Goal: Task Accomplishment & Management: Manage account settings

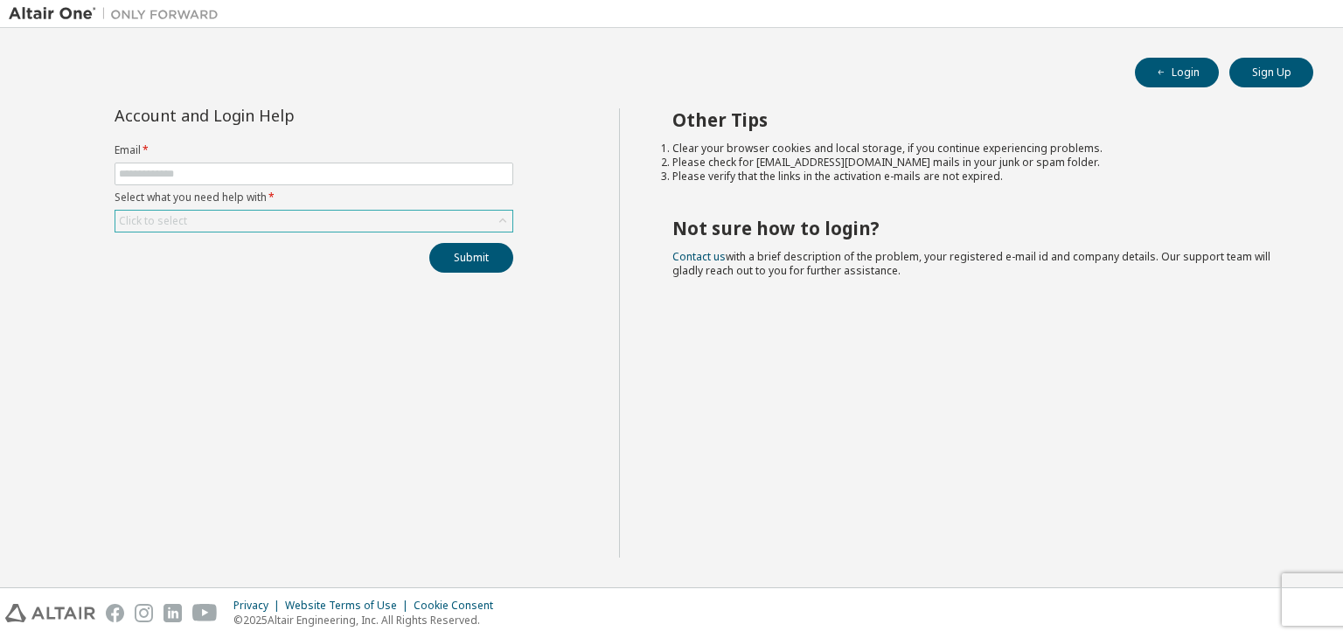
click at [444, 218] on div "Click to select" at bounding box center [313, 221] width 397 height 21
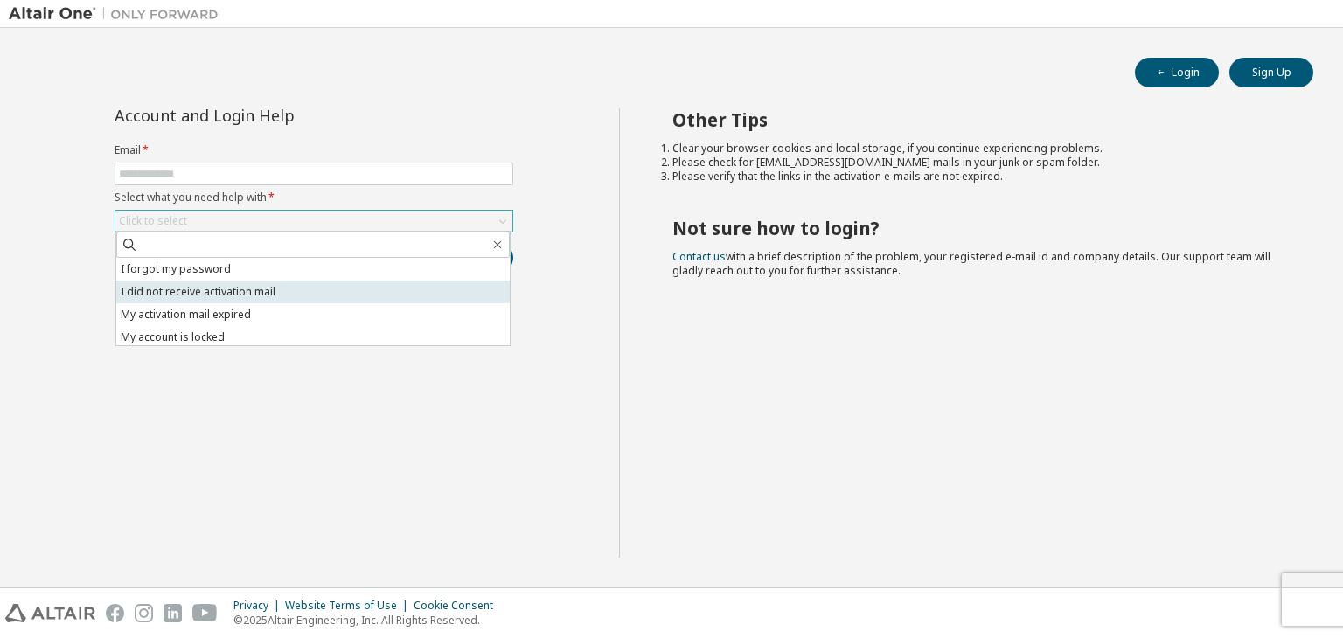
click at [413, 281] on li "I did not receive activation mail" at bounding box center [312, 292] width 393 height 23
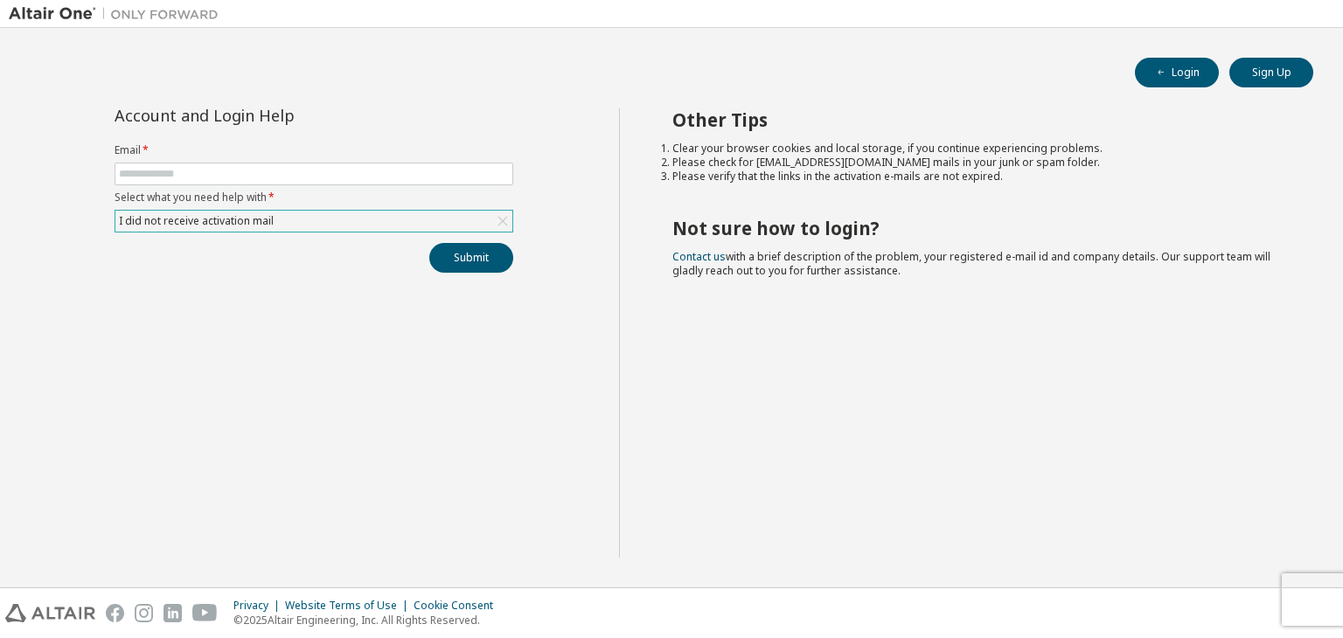
click at [392, 225] on div "I did not receive activation mail" at bounding box center [313, 221] width 397 height 21
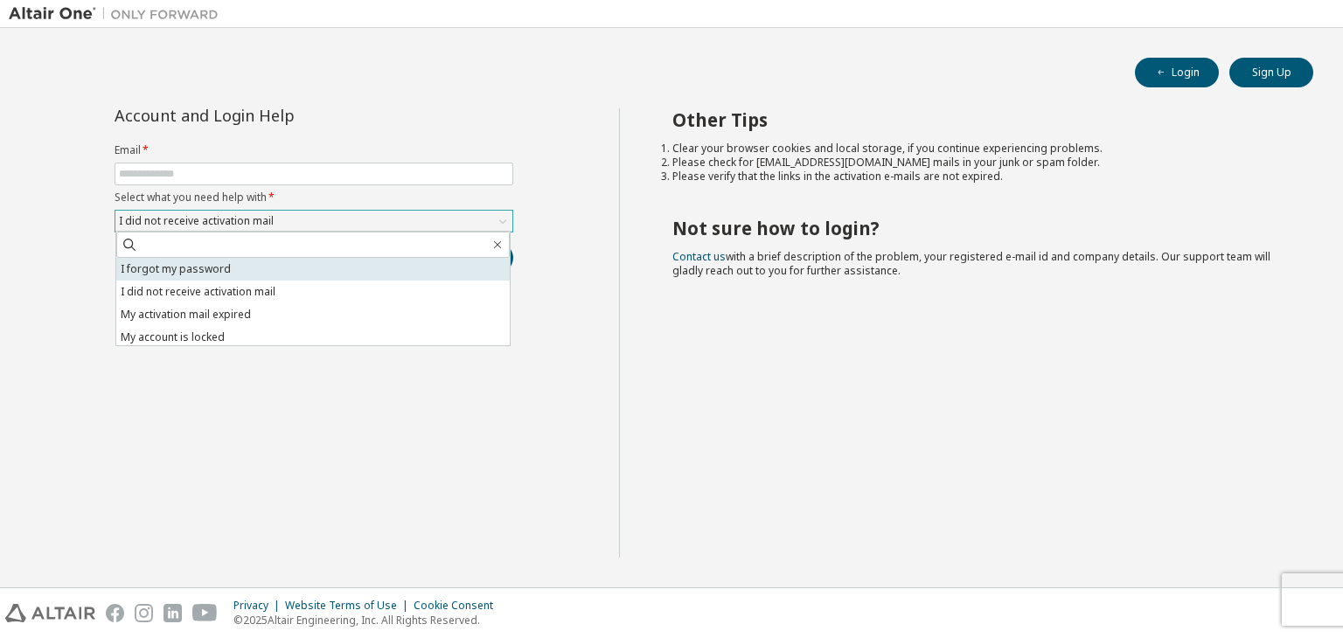
click at [384, 273] on li "I forgot my password" at bounding box center [312, 269] width 393 height 23
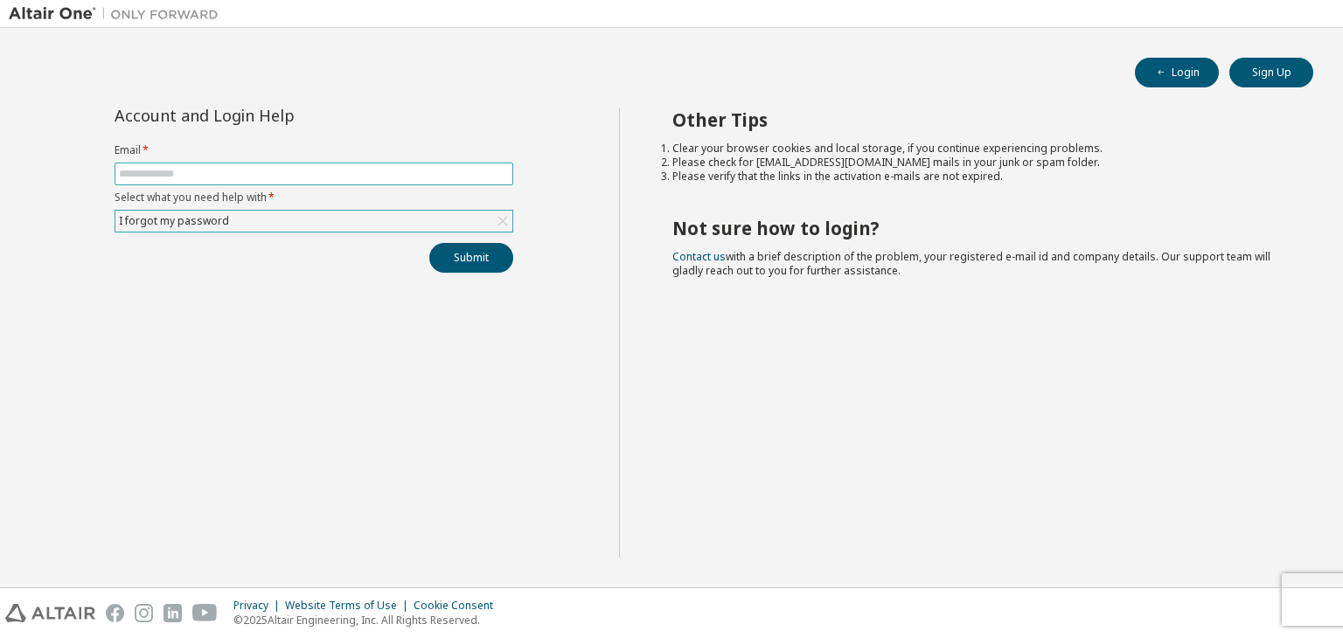
click at [351, 171] on input "text" at bounding box center [314, 174] width 390 height 14
type input "**********"
click at [455, 246] on button "Submit" at bounding box center [471, 258] width 84 height 30
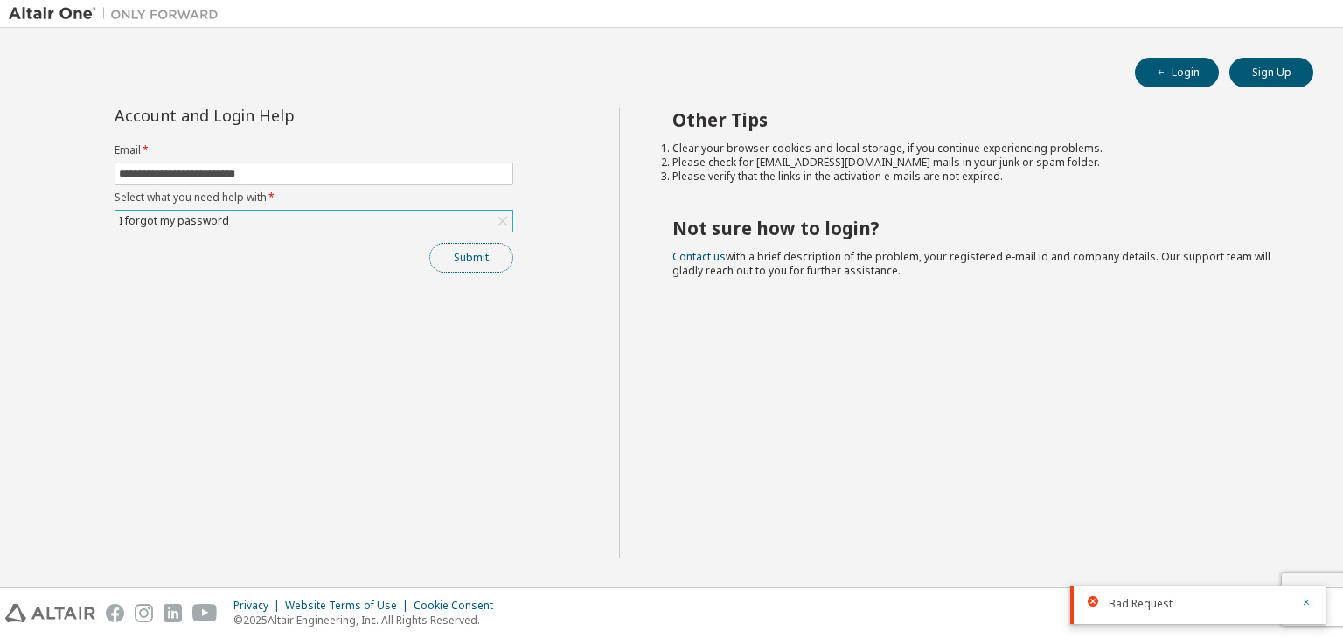
click at [461, 251] on button "Submit" at bounding box center [471, 258] width 84 height 30
click at [469, 256] on button "Submit" at bounding box center [471, 258] width 84 height 30
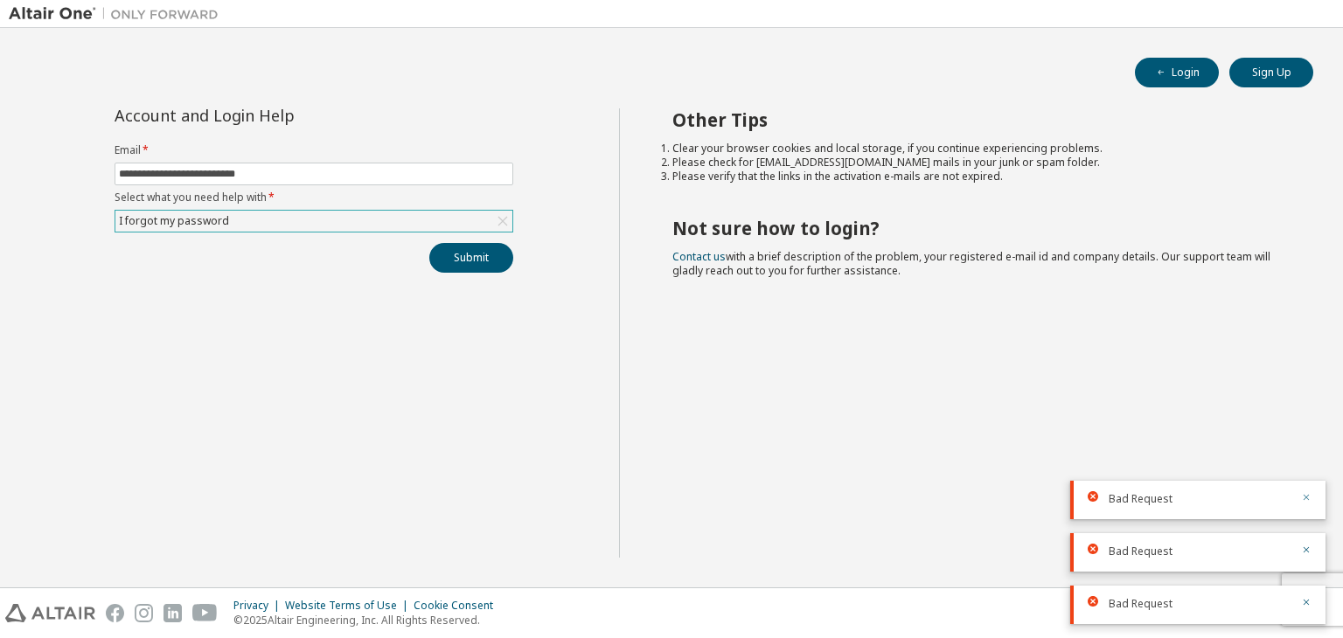
click at [1308, 500] on icon "button" at bounding box center [1306, 497] width 10 height 10
click at [1302, 550] on icon "button" at bounding box center [1306, 550] width 10 height 10
click at [1305, 599] on icon "button" at bounding box center [1306, 602] width 10 height 10
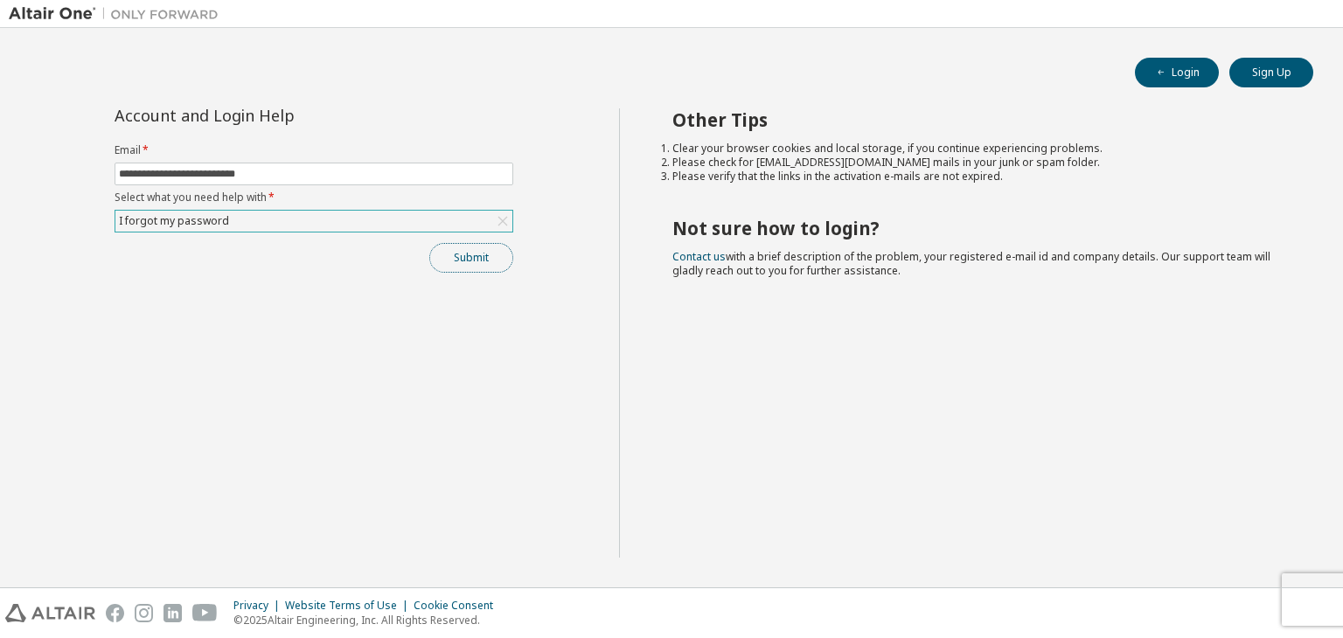
click at [481, 257] on button "Submit" at bounding box center [471, 258] width 84 height 30
click at [489, 253] on button "Submit" at bounding box center [471, 258] width 84 height 30
click at [394, 228] on div "Click to select" at bounding box center [313, 221] width 397 height 21
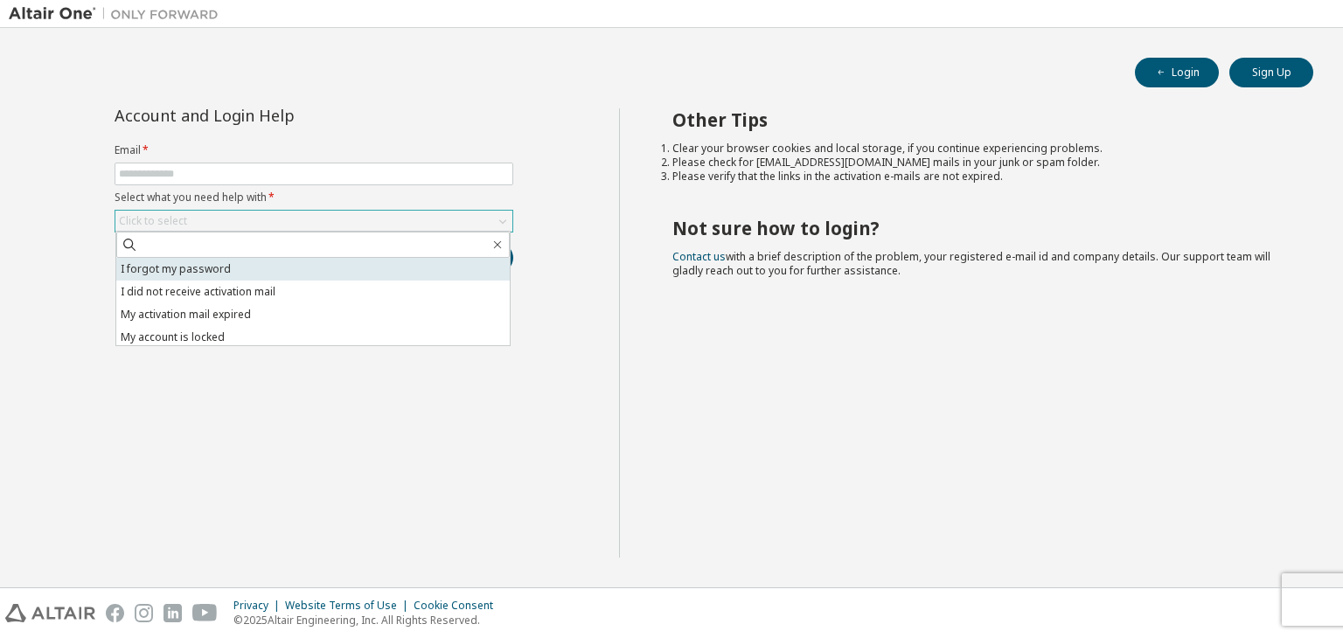
click at [383, 268] on li "I forgot my password" at bounding box center [312, 269] width 393 height 23
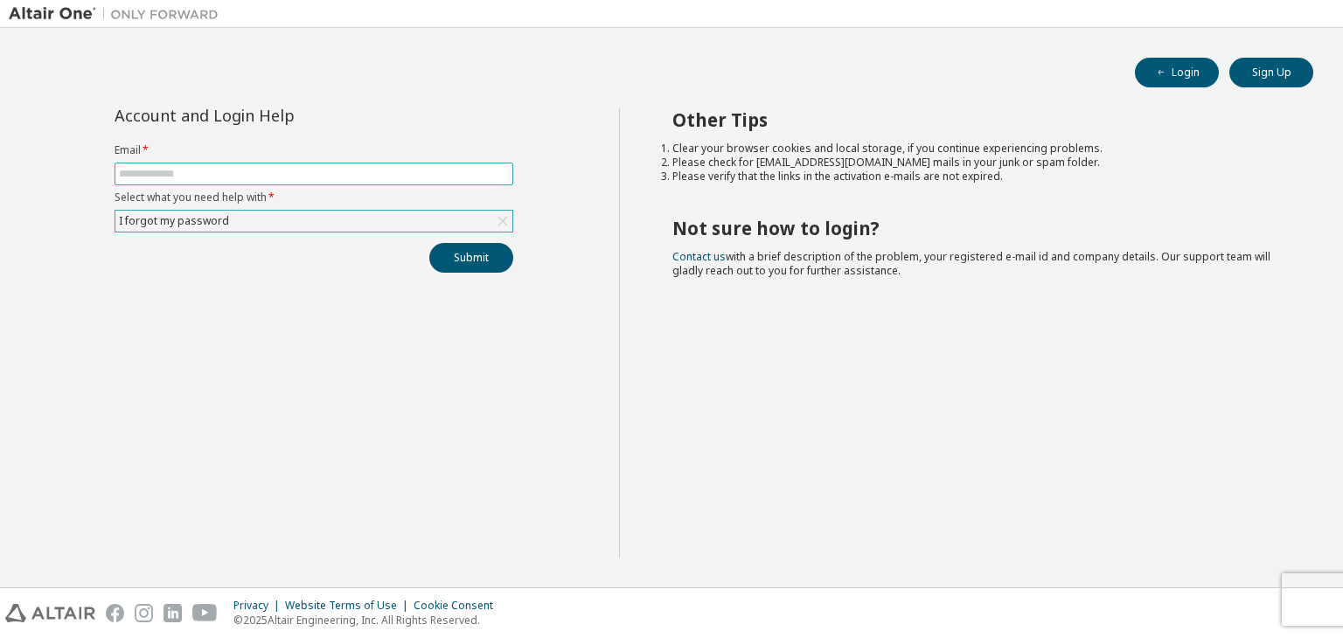
click at [376, 174] on input "text" at bounding box center [314, 174] width 390 height 14
type input "**********"
click at [446, 249] on button "Submit" at bounding box center [471, 258] width 84 height 30
click at [1092, 603] on icon at bounding box center [1092, 601] width 10 height 10
click at [1093, 597] on icon at bounding box center [1092, 601] width 10 height 10
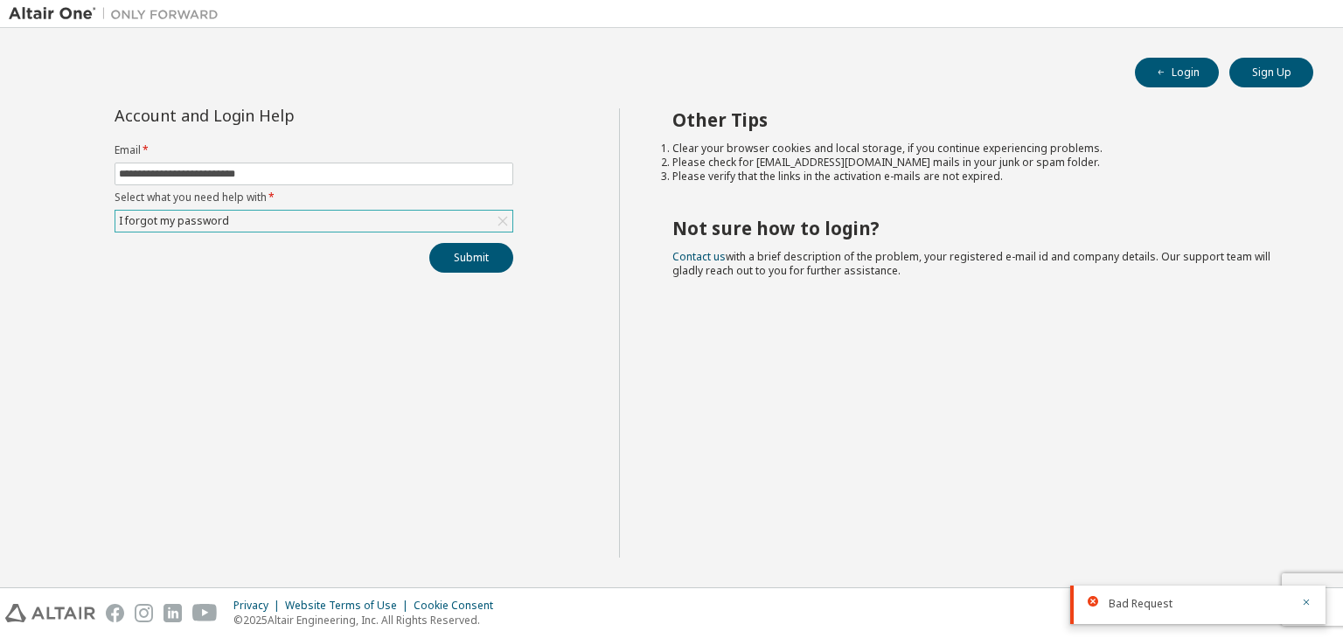
click at [968, 399] on div "Other Tips Clear your browser cookies and local storage, if you continue experi…" at bounding box center [977, 332] width 716 height 449
click at [1307, 602] on icon "button" at bounding box center [1306, 603] width 6 height 6
click at [1285, 78] on button "Sign Up" at bounding box center [1271, 73] width 84 height 30
